Goal: Task Accomplishment & Management: Manage account settings

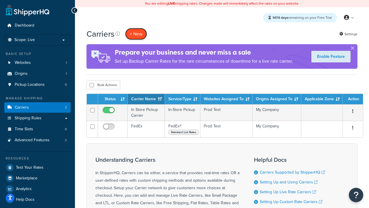
click at [136, 34] on button "+ New" at bounding box center [136, 34] width 22 height 12
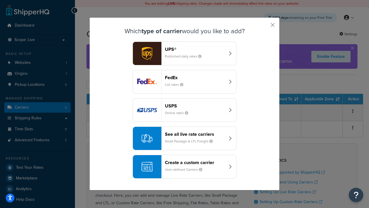
click at [184, 82] on div "FedEx List rates" at bounding box center [195, 82] width 60 height 14
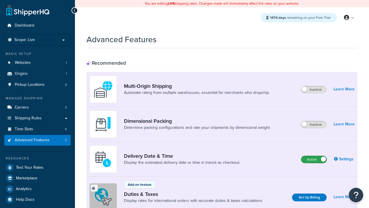
click at [314, 156] on label "Active" at bounding box center [313, 159] width 25 height 7
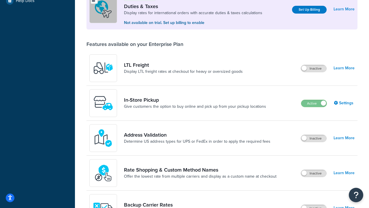
scroll to position [176, 0]
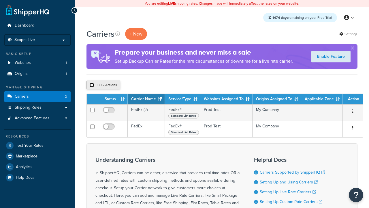
click at [92, 85] on input "checkbox" at bounding box center [92, 85] width 4 height 4
checkbox input "true"
click at [0, 0] on button "Delete" at bounding box center [0, 0] width 0 height 0
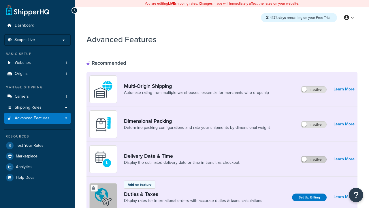
click at [314, 159] on label "Inactive" at bounding box center [313, 159] width 25 height 7
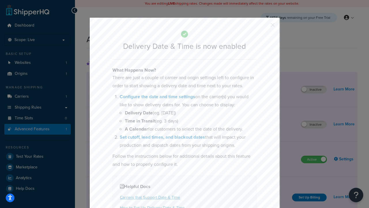
click at [264, 26] on button "button" at bounding box center [263, 26] width 1 height 1
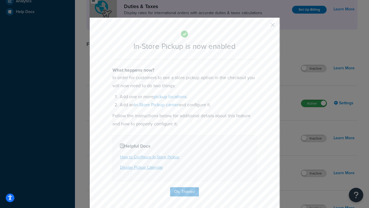
scroll to position [198, 0]
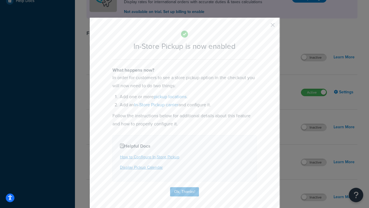
click at [264, 27] on button "button" at bounding box center [263, 26] width 1 height 1
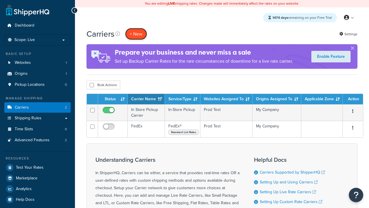
click at [136, 34] on button "+ New" at bounding box center [136, 34] width 22 height 12
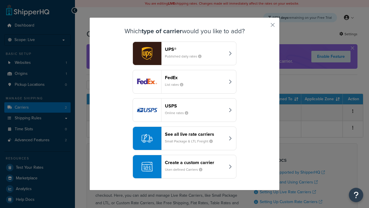
click at [184, 167] on div "Create a custom carrier User-defined Carriers" at bounding box center [195, 166] width 60 height 14
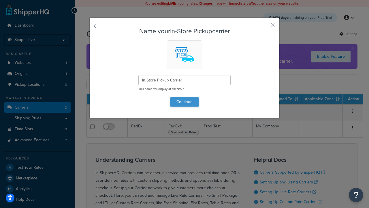
type input "In Store Pickup Carrier"
click at [184, 101] on button "Continue" at bounding box center [184, 101] width 29 height 9
